Goal: Communication & Community: Ask a question

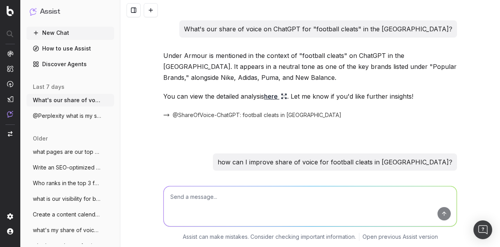
scroll to position [1434, 0]
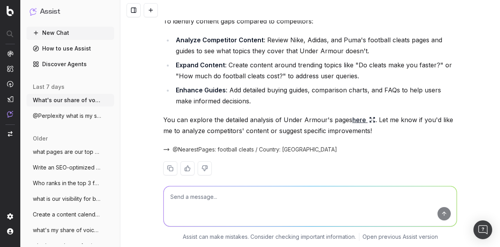
click at [56, 10] on h1 "Assist" at bounding box center [50, 11] width 20 height 11
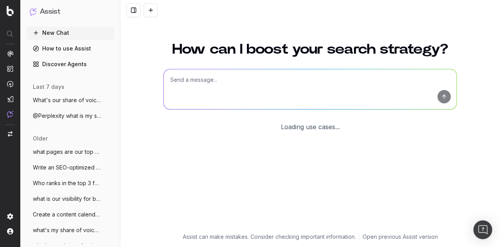
scroll to position [50, 0]
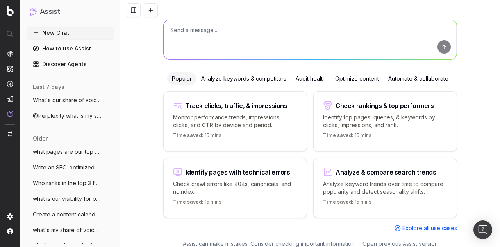
click at [61, 33] on button "New Chat" at bounding box center [71, 33] width 88 height 13
